Goal: Task Accomplishment & Management: Use online tool/utility

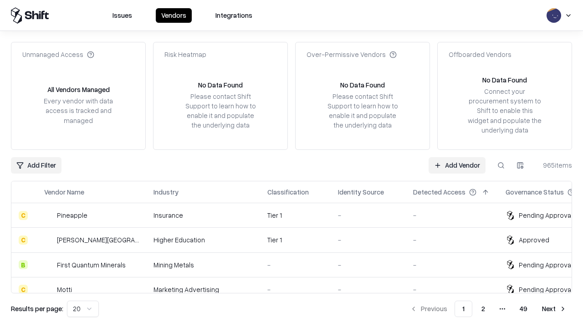
click at [457, 165] on link "Add Vendor" at bounding box center [456, 165] width 57 height 16
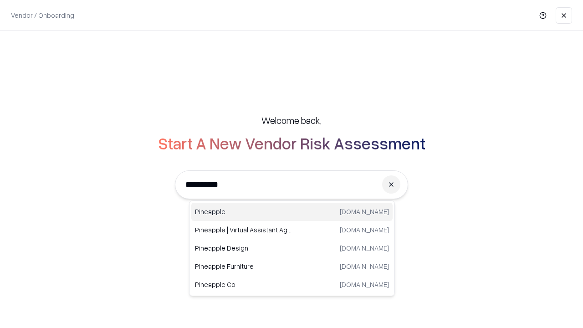
click at [292, 212] on div "Pineapple [DOMAIN_NAME]" at bounding box center [291, 212] width 201 height 18
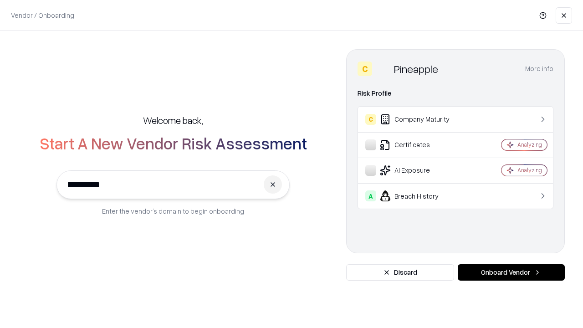
type input "*********"
click at [511, 272] on button "Onboard Vendor" at bounding box center [510, 272] width 107 height 16
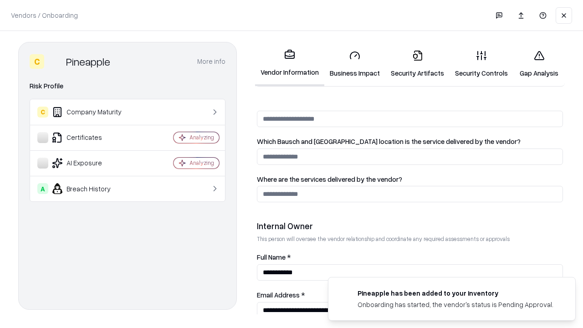
scroll to position [472, 0]
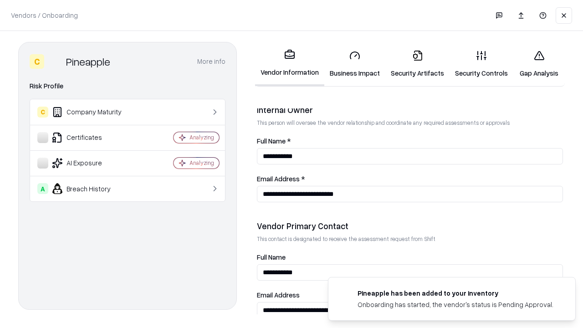
click at [417, 64] on link "Security Artifacts" at bounding box center [417, 64] width 64 height 42
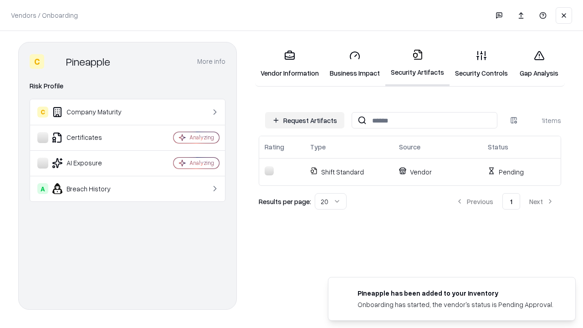
click at [305, 120] on button "Request Artifacts" at bounding box center [304, 120] width 79 height 16
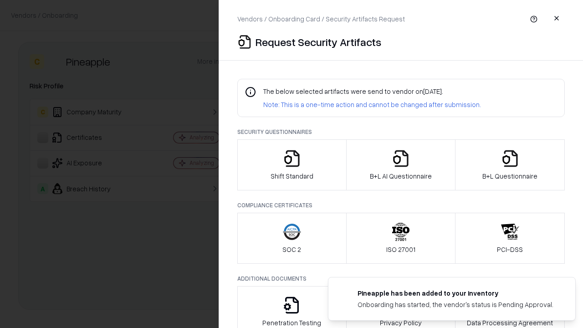
click at [509, 165] on icon "button" at bounding box center [510, 158] width 18 height 18
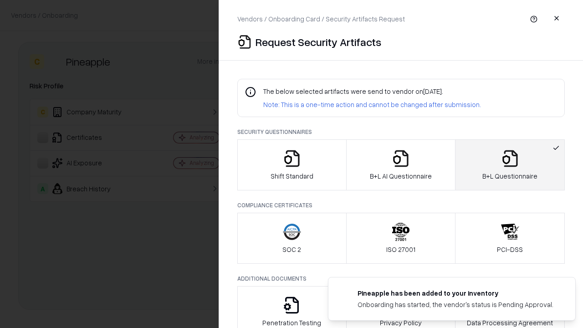
click at [400, 165] on icon "button" at bounding box center [400, 158] width 18 height 18
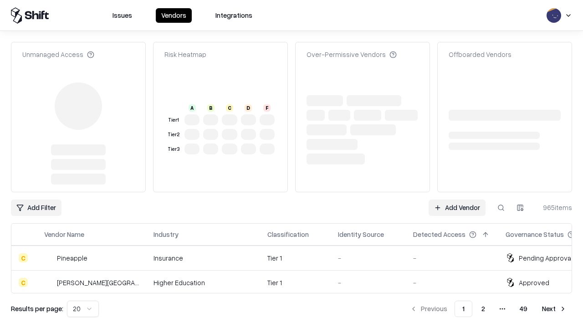
click at [457, 199] on link "Add Vendor" at bounding box center [456, 207] width 57 height 16
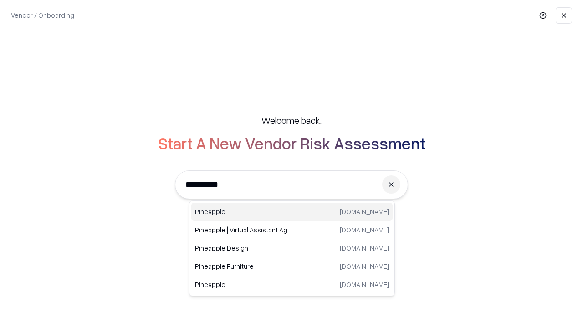
click at [292, 212] on div "Pineapple [DOMAIN_NAME]" at bounding box center [291, 212] width 201 height 18
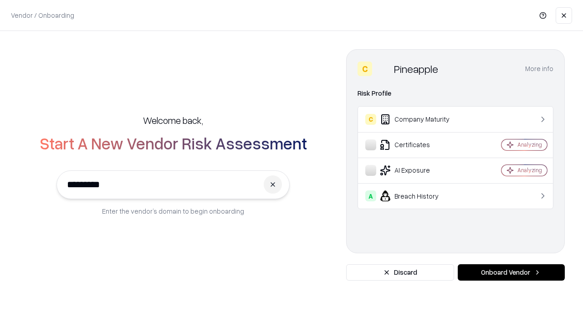
type input "*********"
click at [511, 272] on button "Onboard Vendor" at bounding box center [510, 272] width 107 height 16
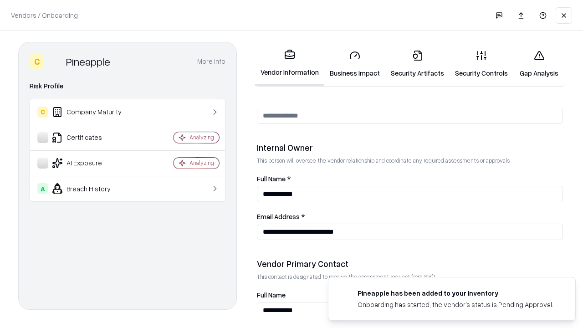
scroll to position [472, 0]
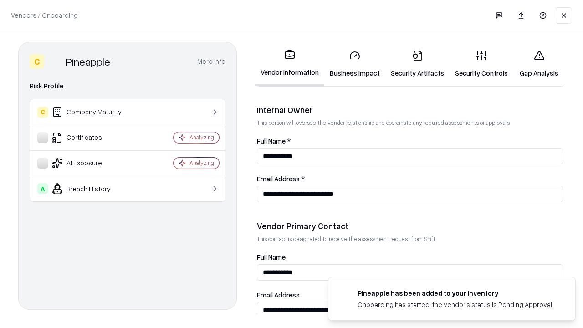
click at [539, 64] on link "Gap Analysis" at bounding box center [538, 64] width 51 height 42
